Goal: Task Accomplishment & Management: Use online tool/utility

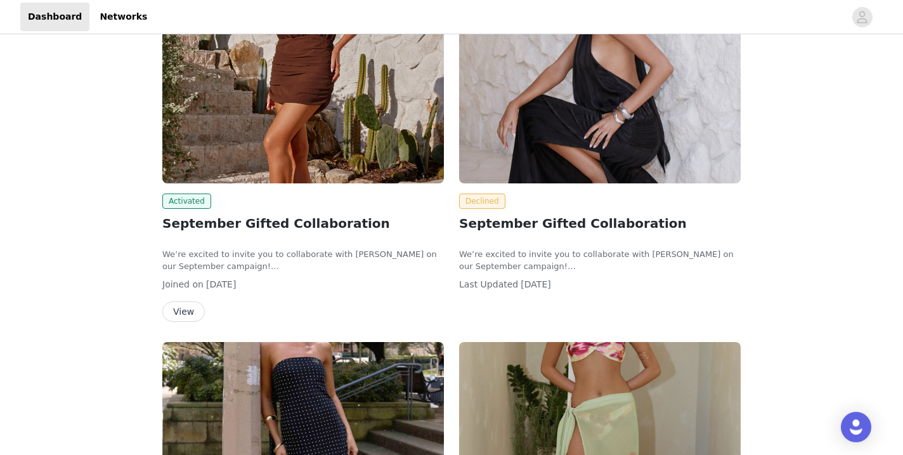
scroll to position [230, 0]
click at [260, 110] on img at bounding box center [303, 78] width 282 height 211
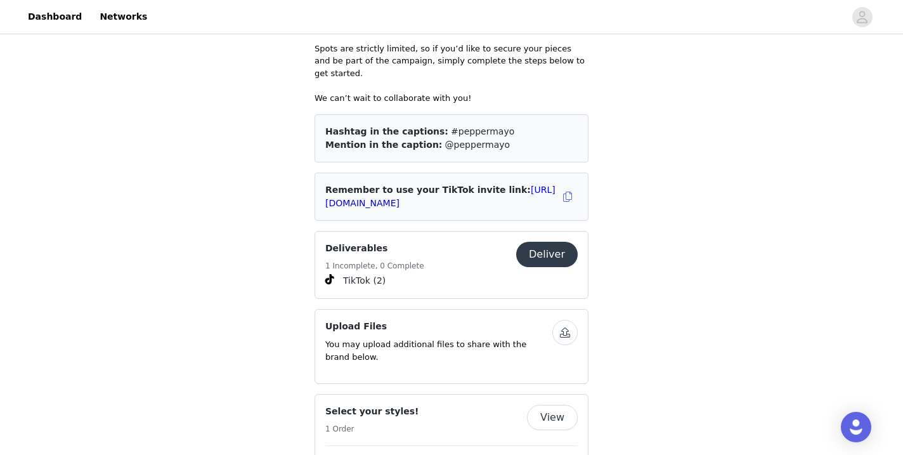
scroll to position [635, 0]
click at [528, 241] on button "Deliver" at bounding box center [547, 253] width 62 height 25
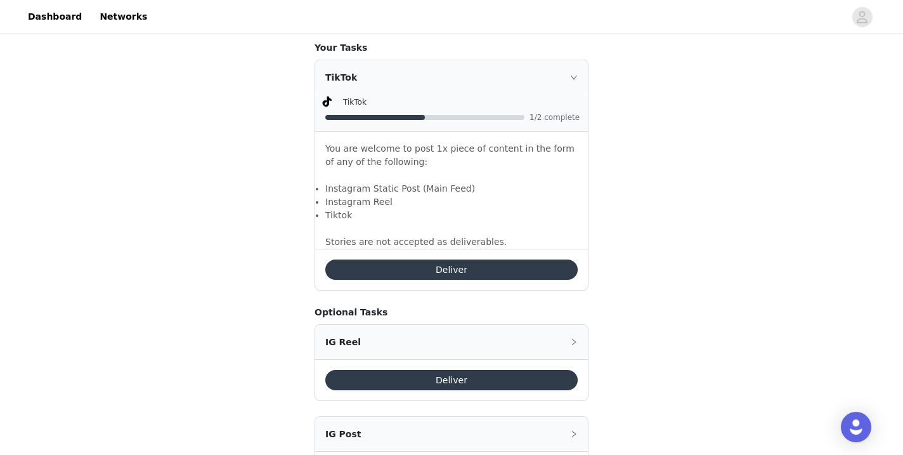
scroll to position [882, 0]
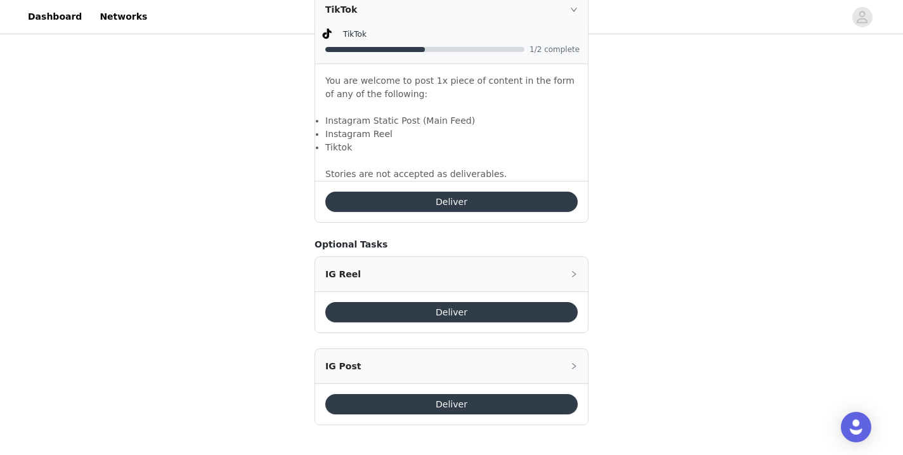
click at [432, 209] on button "Deliver" at bounding box center [451, 202] width 252 height 20
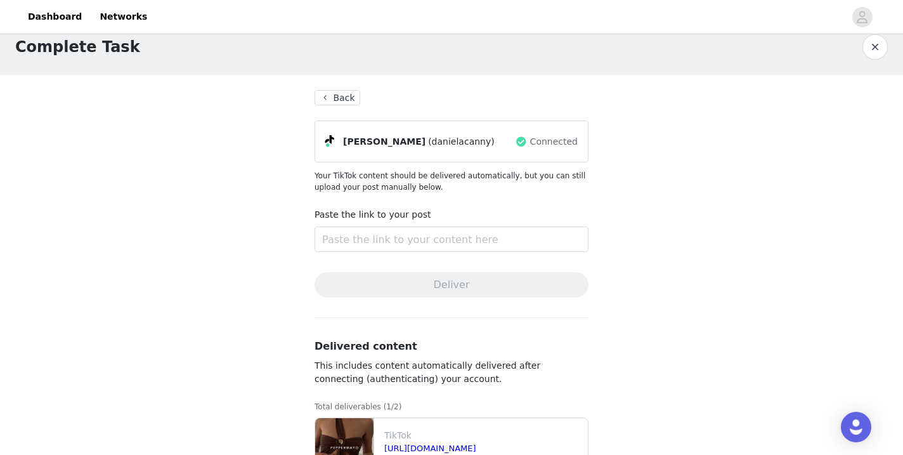
scroll to position [66, 0]
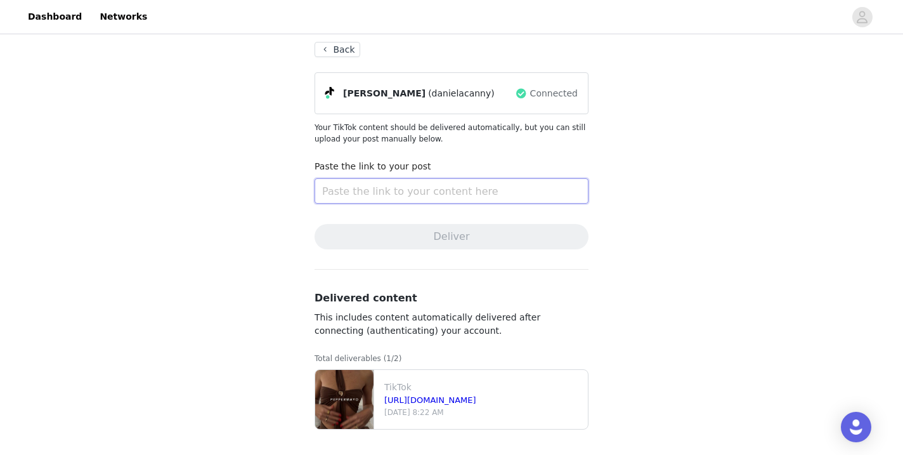
click at [365, 189] on input "text" at bounding box center [452, 190] width 274 height 25
paste input "[URL][DOMAIN_NAME]"
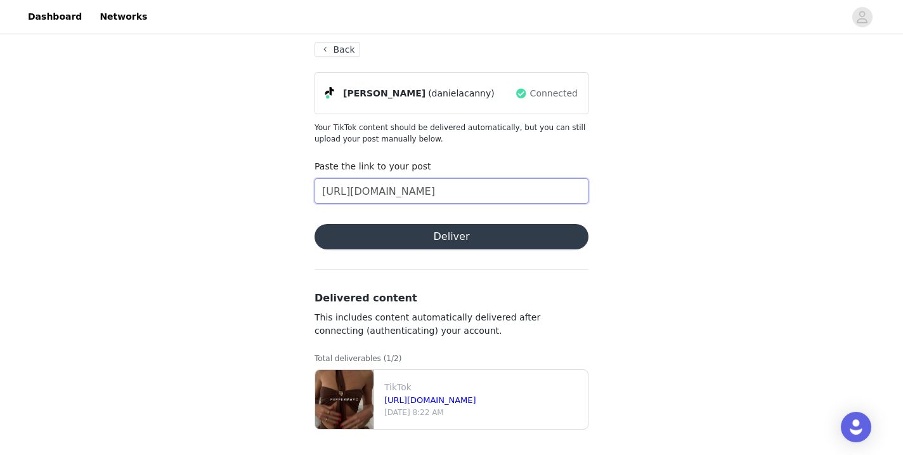
type input "[URL][DOMAIN_NAME]"
click at [414, 242] on button "Deliver" at bounding box center [452, 236] width 274 height 25
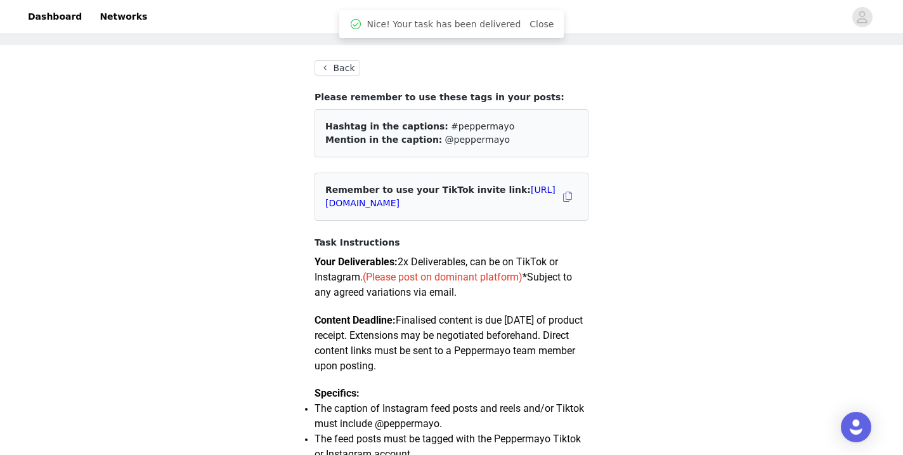
scroll to position [51, 0]
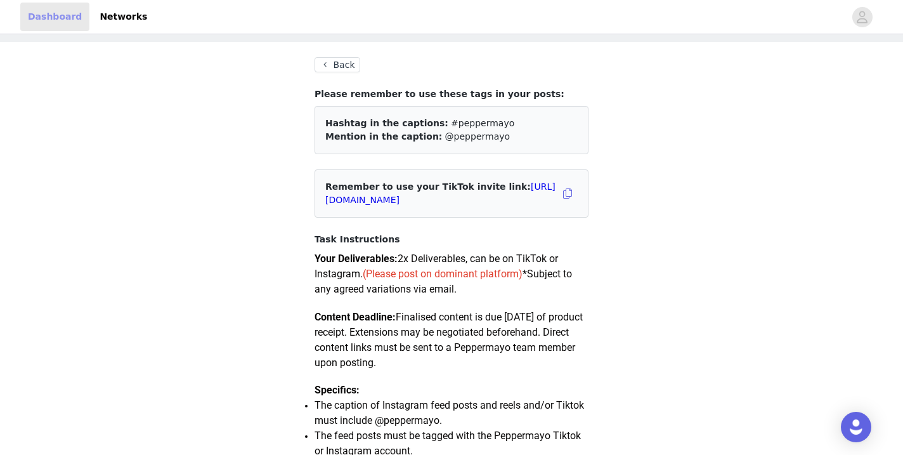
click at [62, 4] on link "Dashboard" at bounding box center [54, 17] width 69 height 29
